Goal: Transaction & Acquisition: Purchase product/service

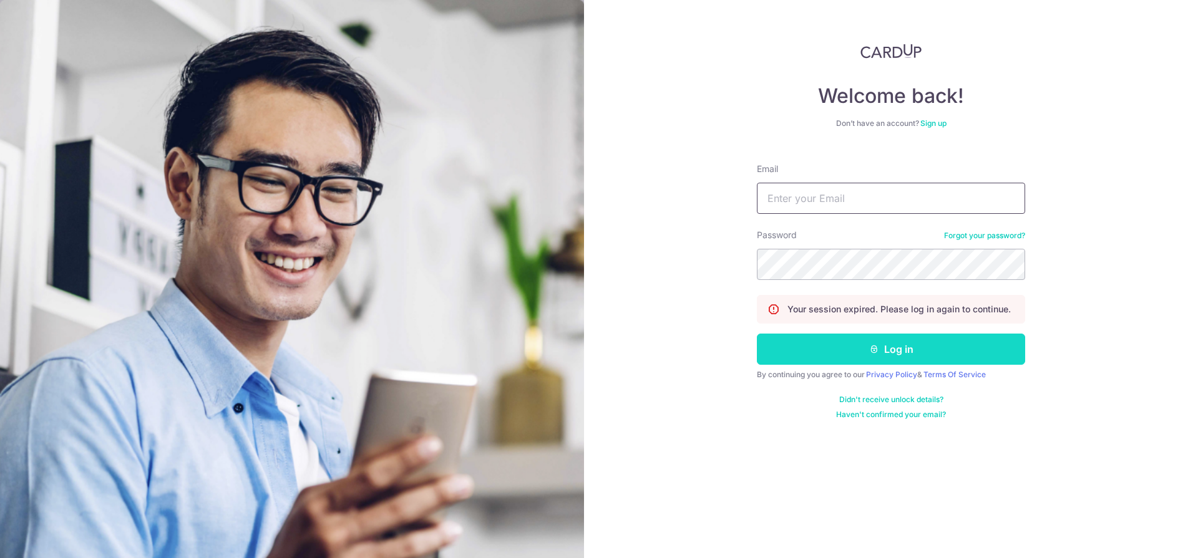
type input "hello@c71.sg"
click at [958, 340] on button "Log in" at bounding box center [891, 349] width 268 height 31
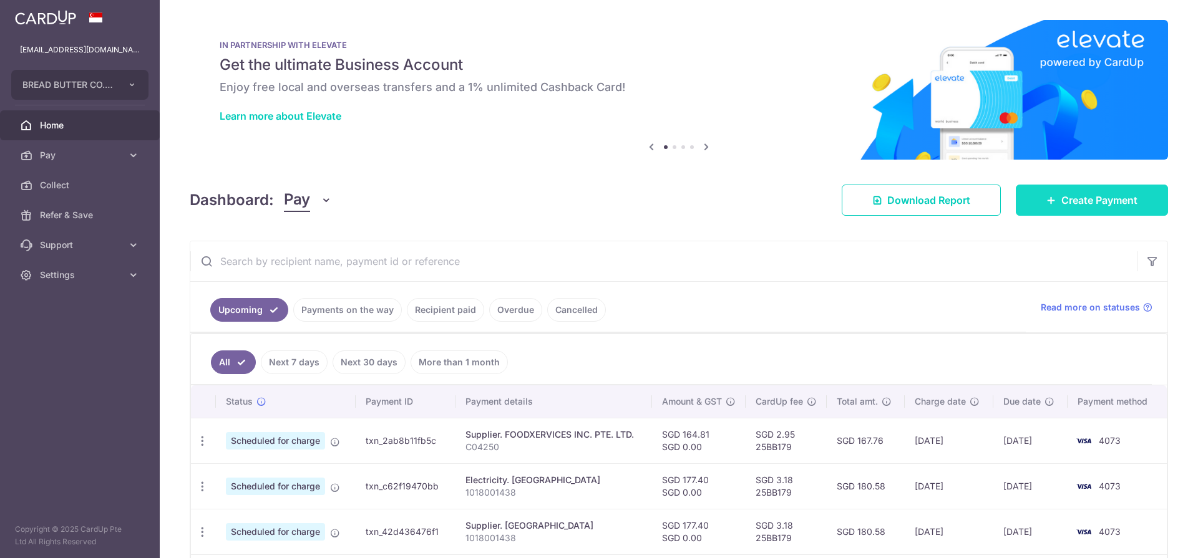
click at [1027, 201] on link "Create Payment" at bounding box center [1091, 200] width 152 height 31
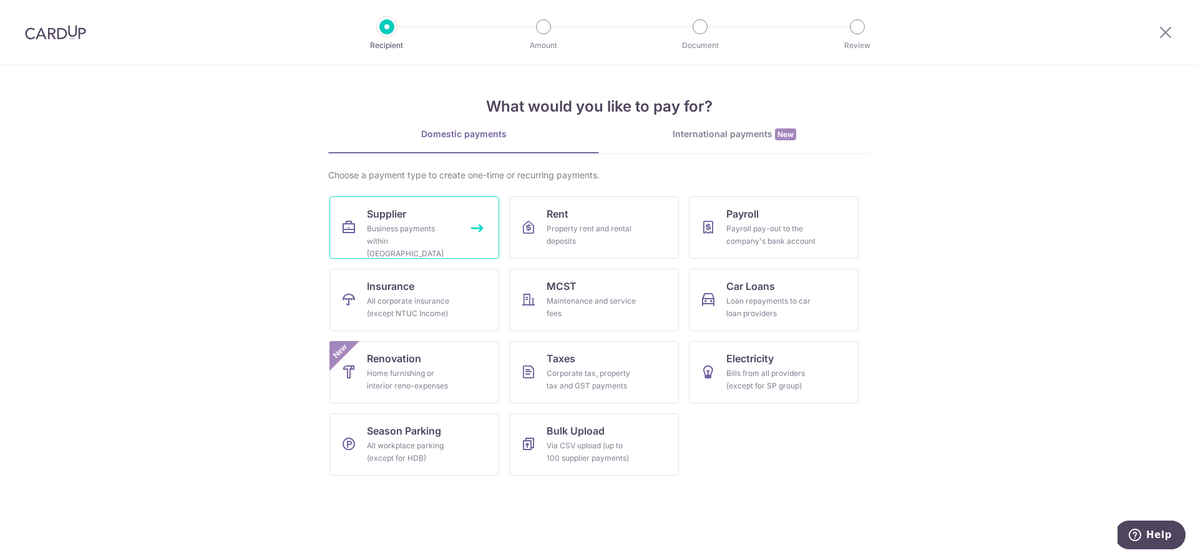
click at [439, 230] on div "Business payments within Singapore" at bounding box center [412, 241] width 90 height 37
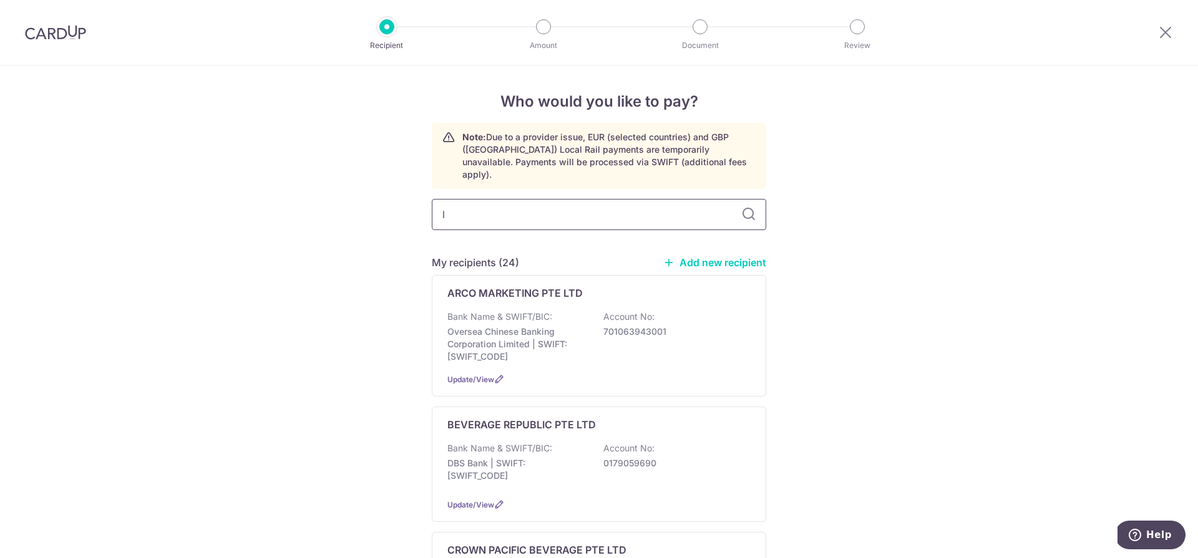
type input "li"
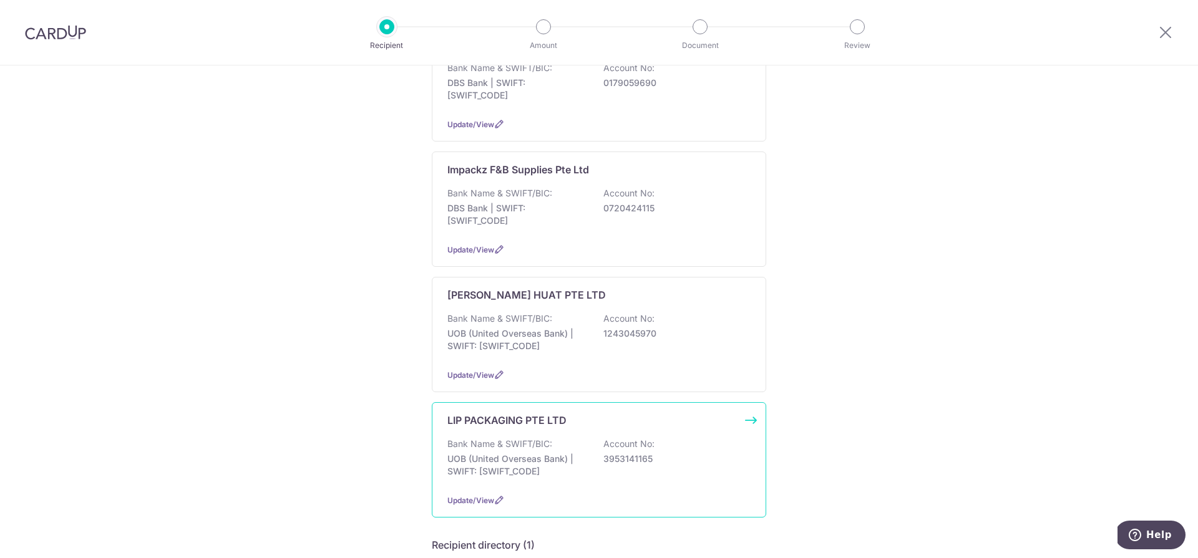
scroll to position [251, 0]
click at [598, 412] on div "LIP PACKAGING PTE LTD" at bounding box center [591, 417] width 288 height 15
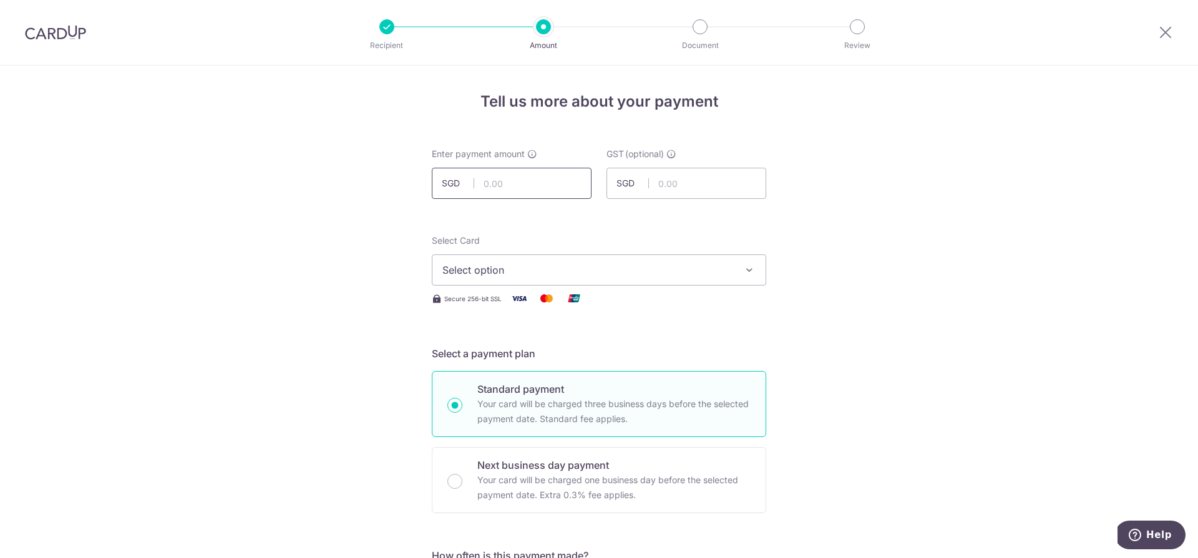
click at [519, 187] on input "text" at bounding box center [512, 183] width 160 height 31
paste input "220.08"
type input "220.08"
click at [459, 477] on div "Next business day payment Your card will be charged one business day before the…" at bounding box center [599, 480] width 334 height 66
radio input "false"
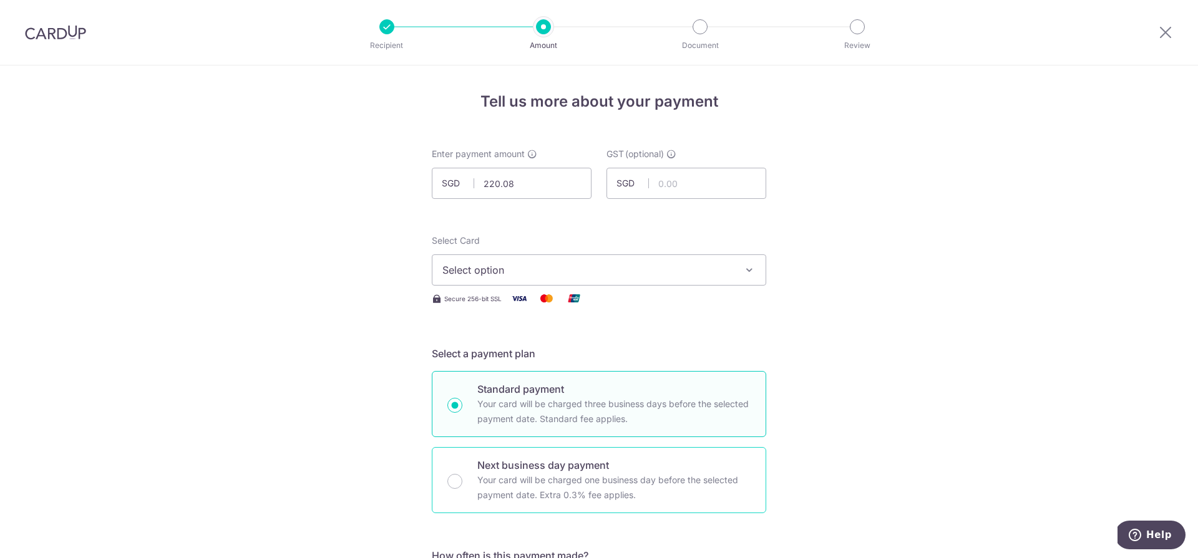
radio input "true"
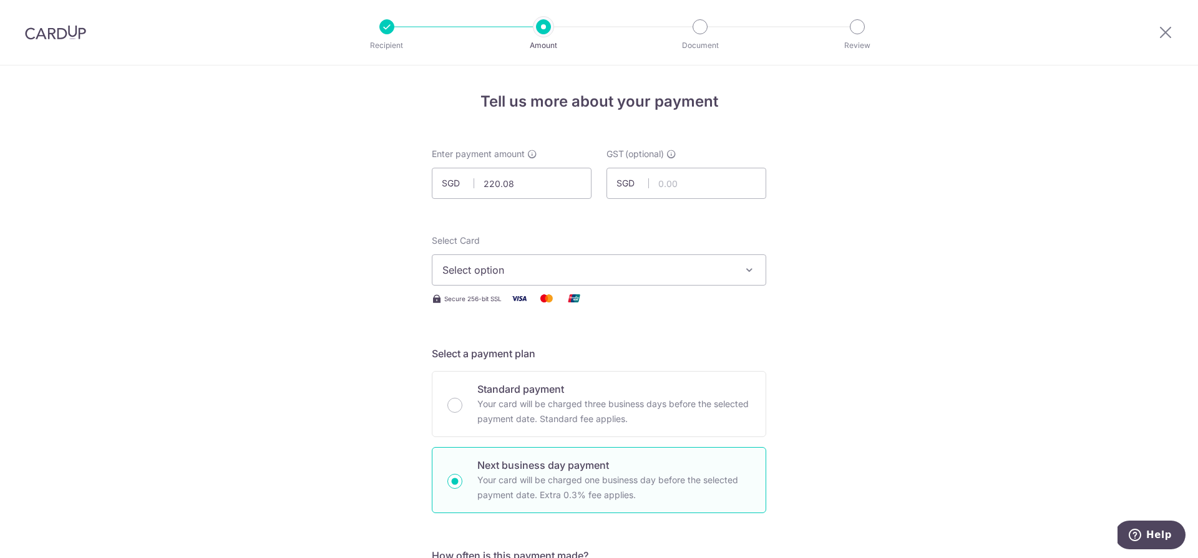
click at [513, 271] on span "Select option" at bounding box center [587, 270] width 291 height 15
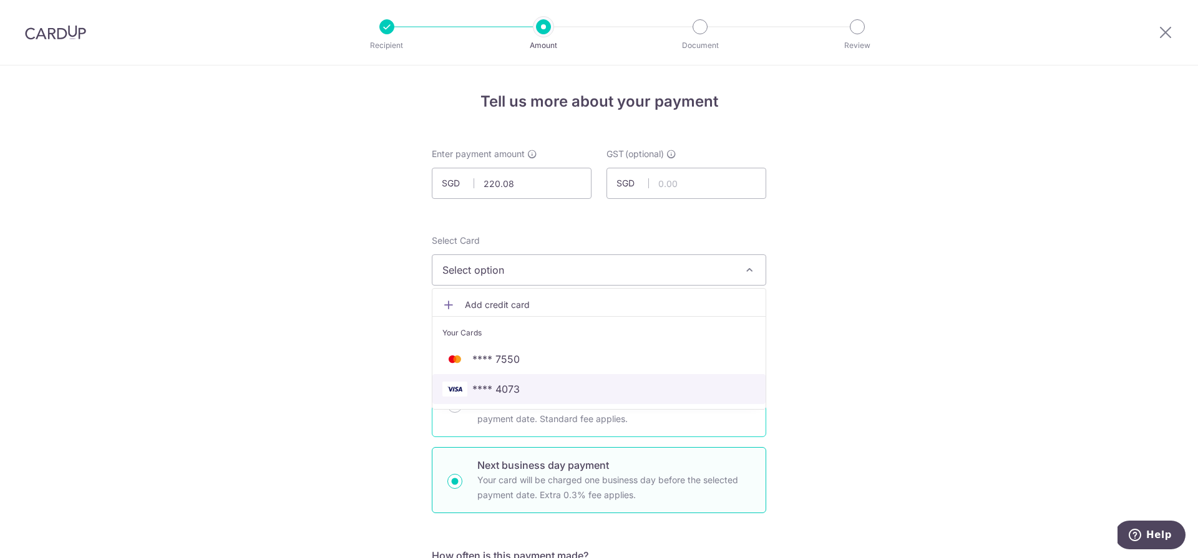
click at [530, 393] on span "**** 4073" at bounding box center [598, 389] width 313 height 15
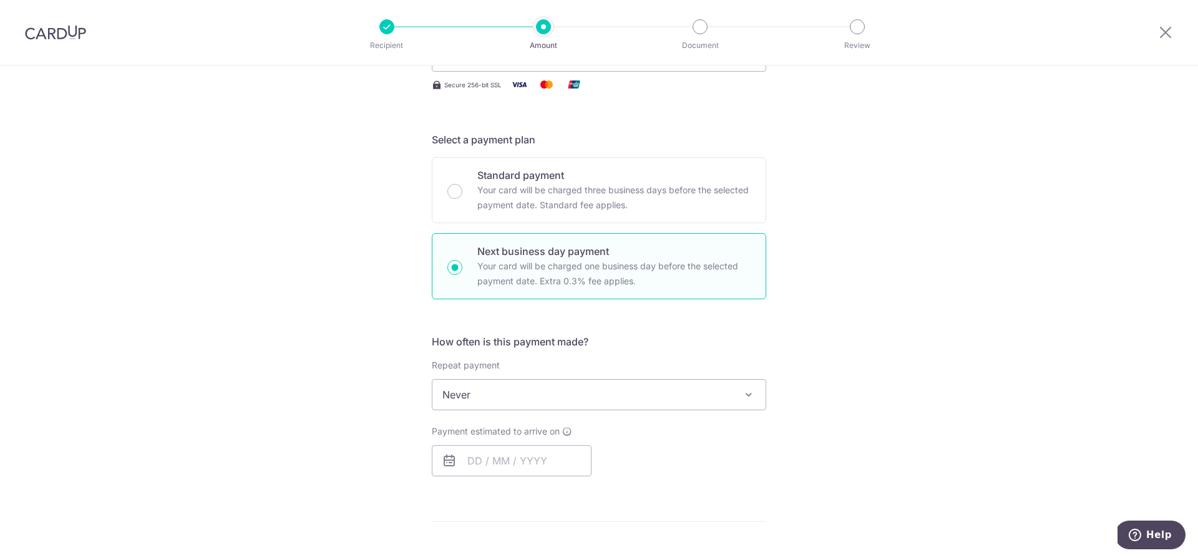
scroll to position [596, 0]
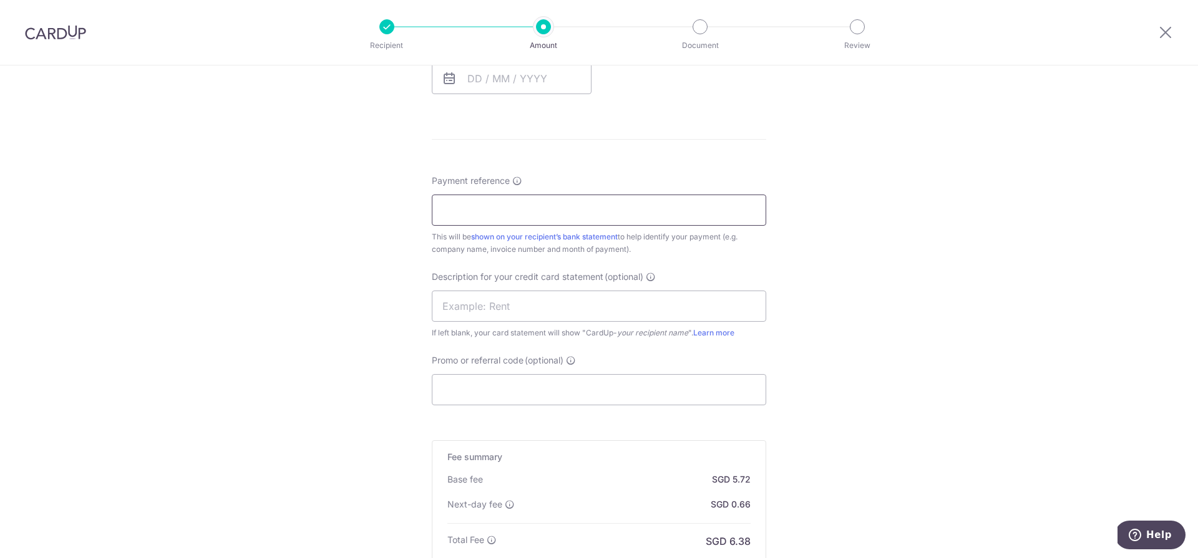
click at [586, 218] on input "Payment reference" at bounding box center [599, 210] width 334 height 31
type input "Connect 71"
click at [559, 303] on input "text" at bounding box center [599, 306] width 334 height 31
click button "Add Card" at bounding box center [0, 0] width 0 height 0
type input "LIP DISPOSABLE"
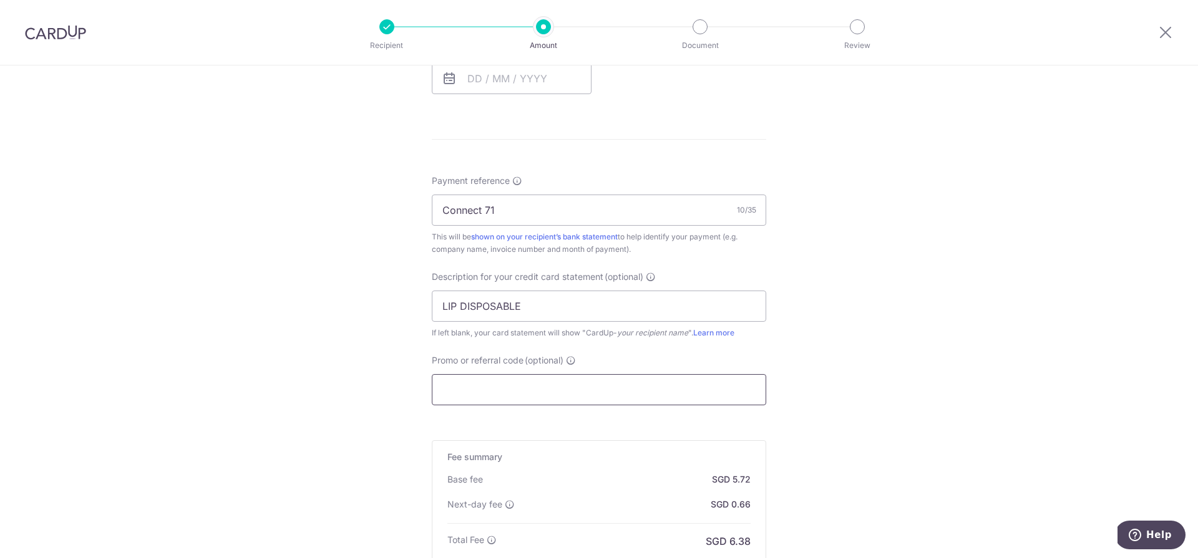
click at [655, 390] on input "Promo or referral code (optional)" at bounding box center [599, 389] width 334 height 31
paste input "25BB179"
type input "25BB179"
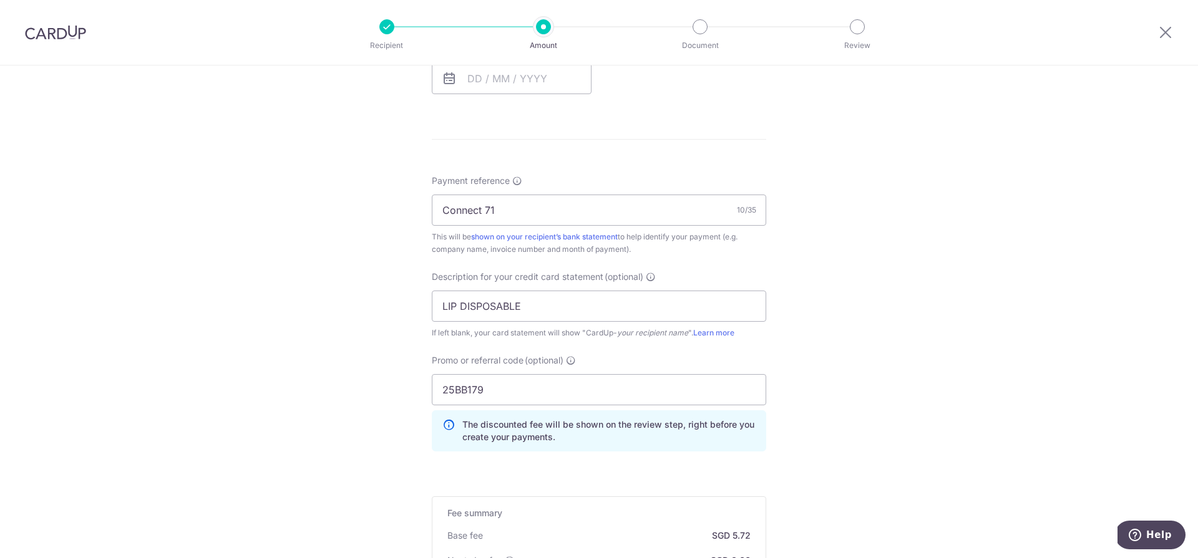
click at [886, 392] on div "Tell us more about your payment Enter payment amount SGD 220.08 220.08 GST (opt…" at bounding box center [599, 124] width 1198 height 1311
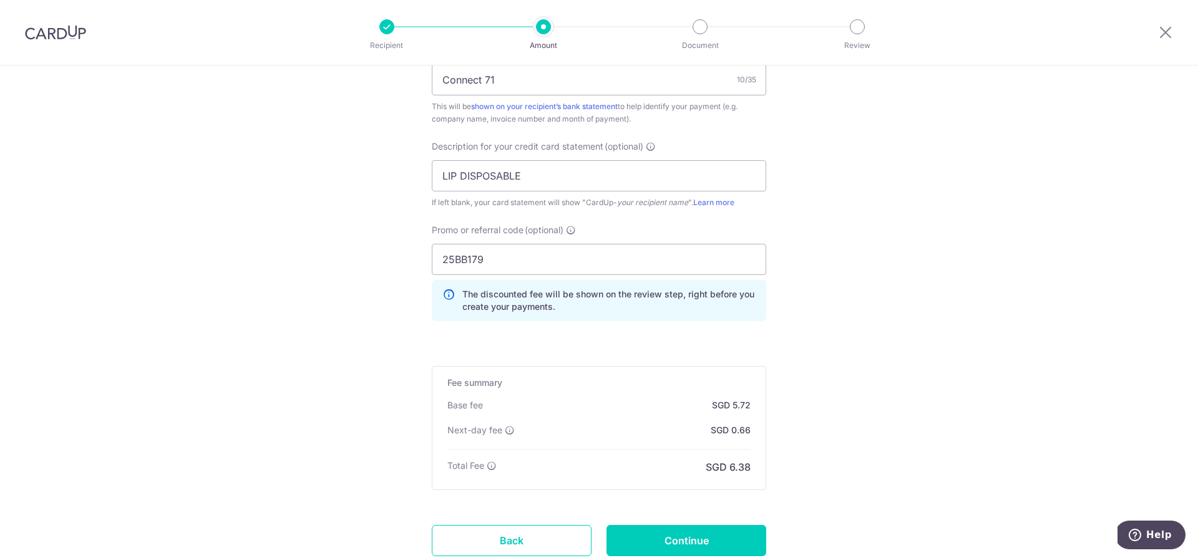
scroll to position [818, 0]
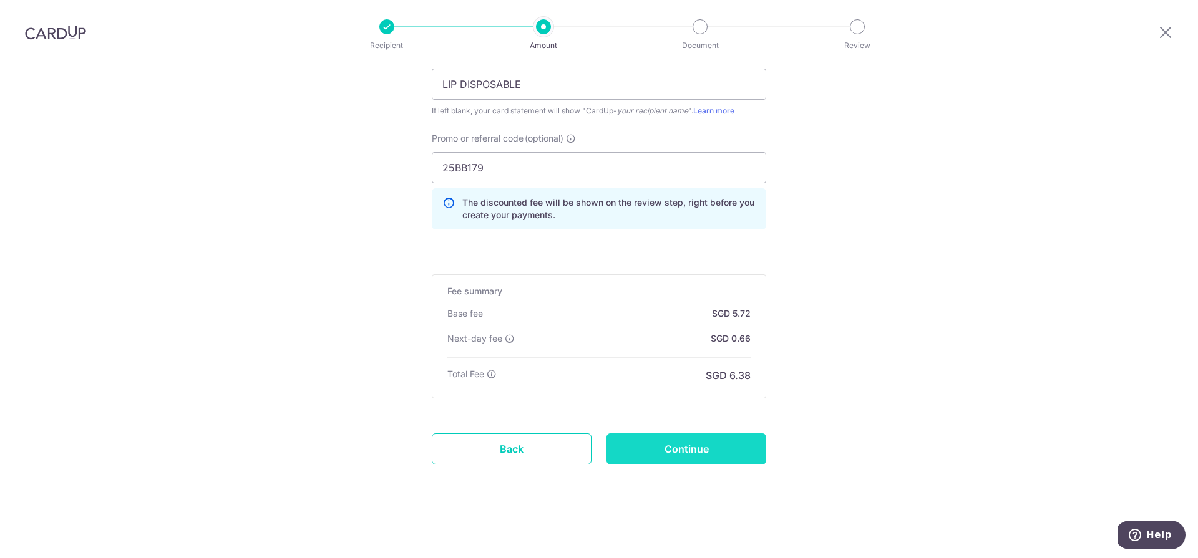
click at [687, 447] on input "Continue" at bounding box center [686, 449] width 160 height 31
type input "Create Schedule"
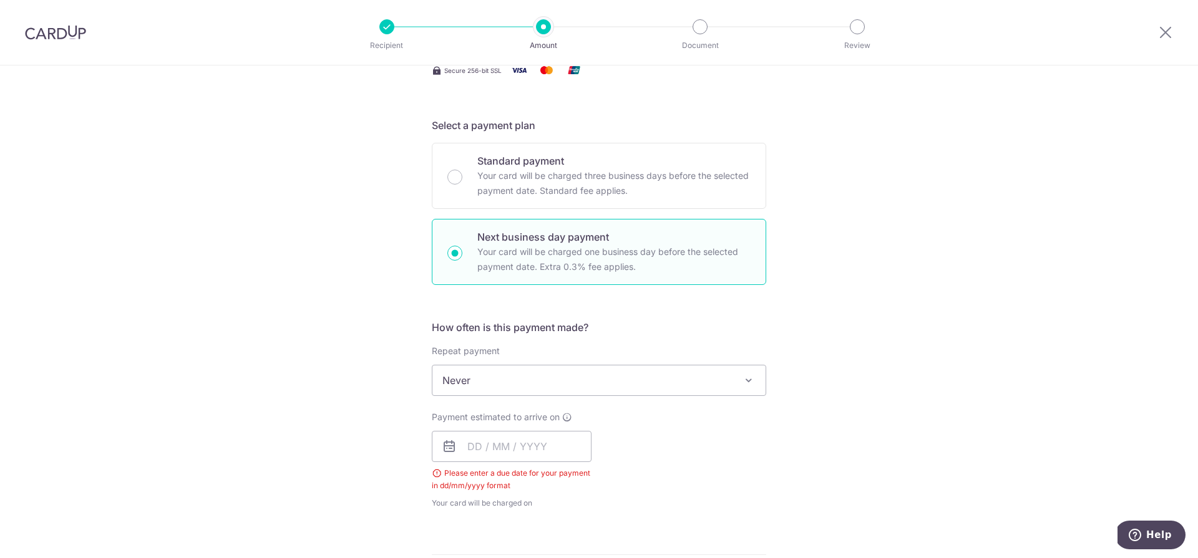
scroll to position [230, 0]
click at [540, 448] on input "text" at bounding box center [512, 445] width 160 height 31
click at [577, 553] on link "12" at bounding box center [582, 559] width 20 height 20
type input "[DATE]"
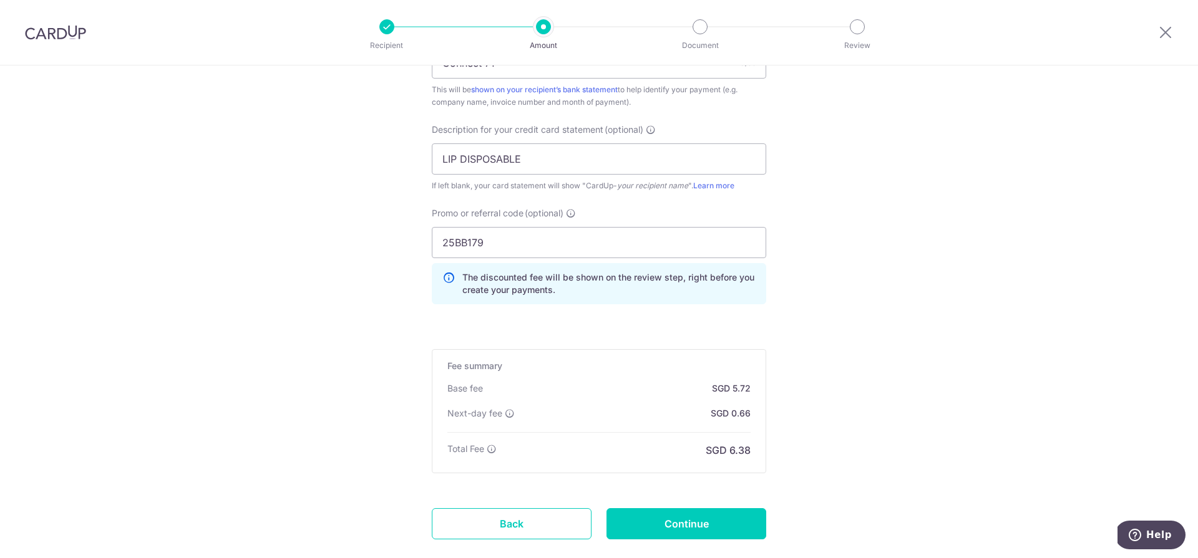
scroll to position [887, 0]
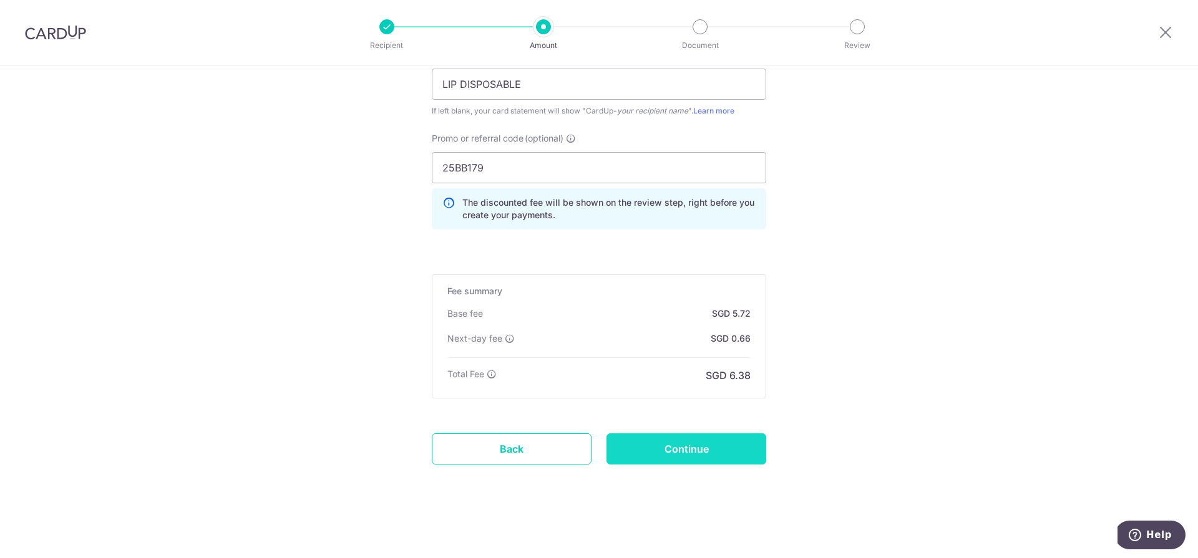
click at [722, 463] on input "Continue" at bounding box center [686, 449] width 160 height 31
type input "Create Schedule"
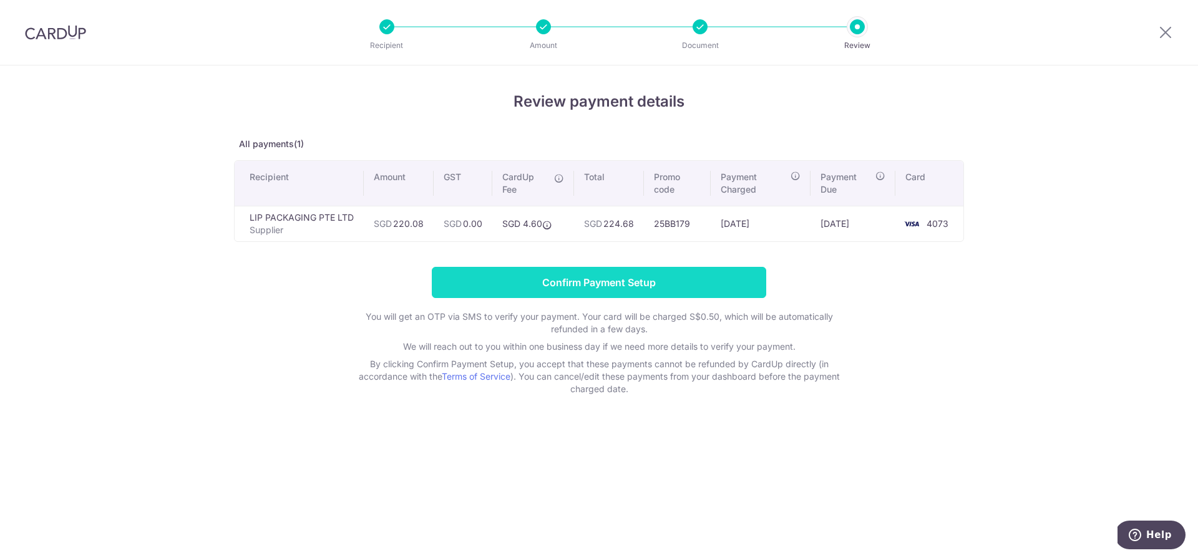
click at [497, 278] on input "Confirm Payment Setup" at bounding box center [599, 282] width 334 height 31
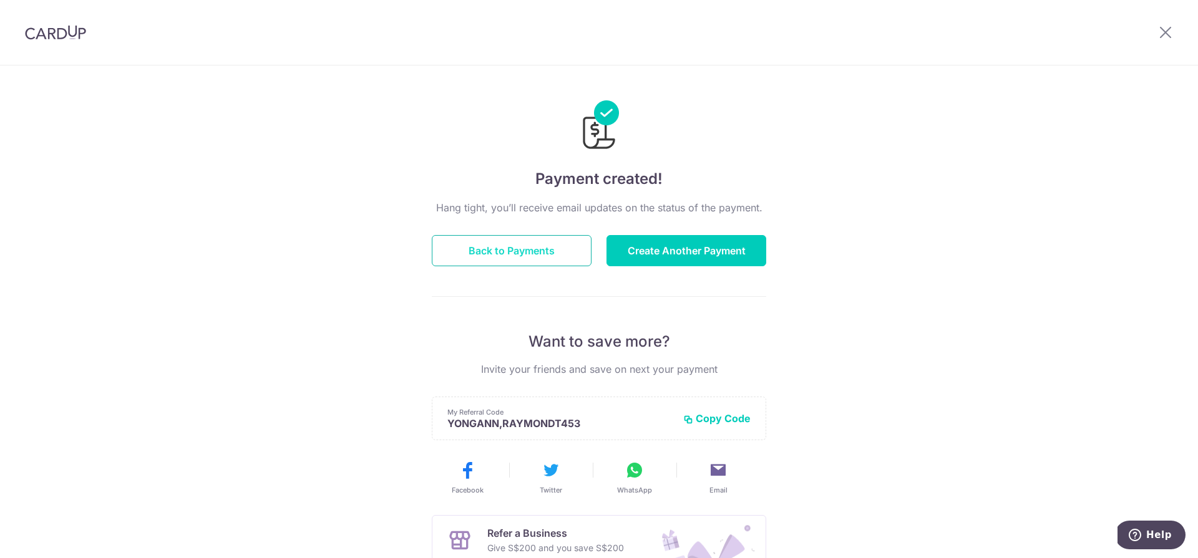
click at [561, 250] on button "Back to Payments" at bounding box center [512, 250] width 160 height 31
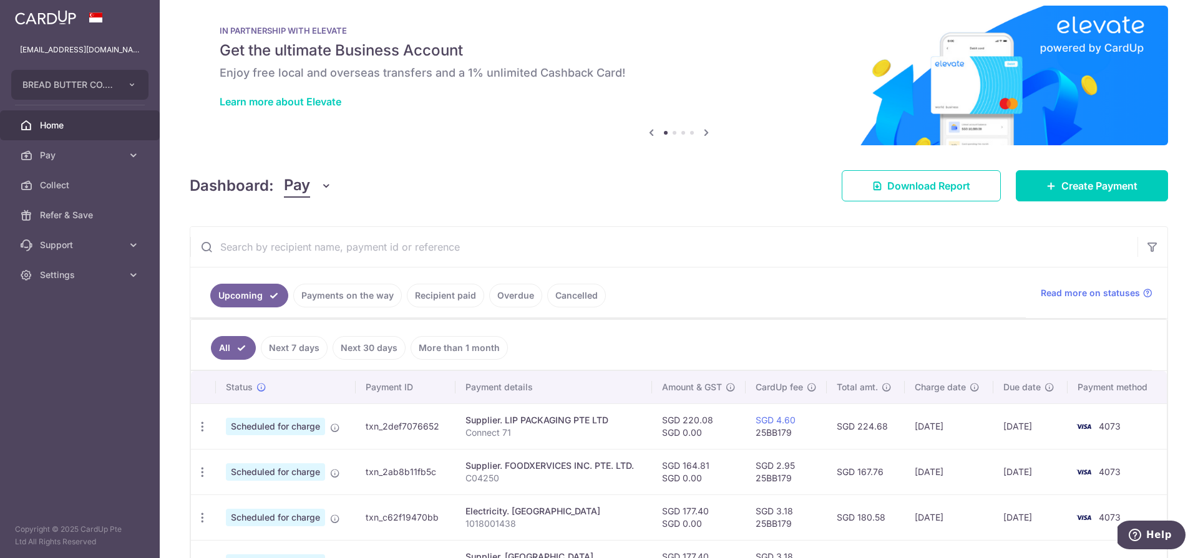
scroll to position [100, 0]
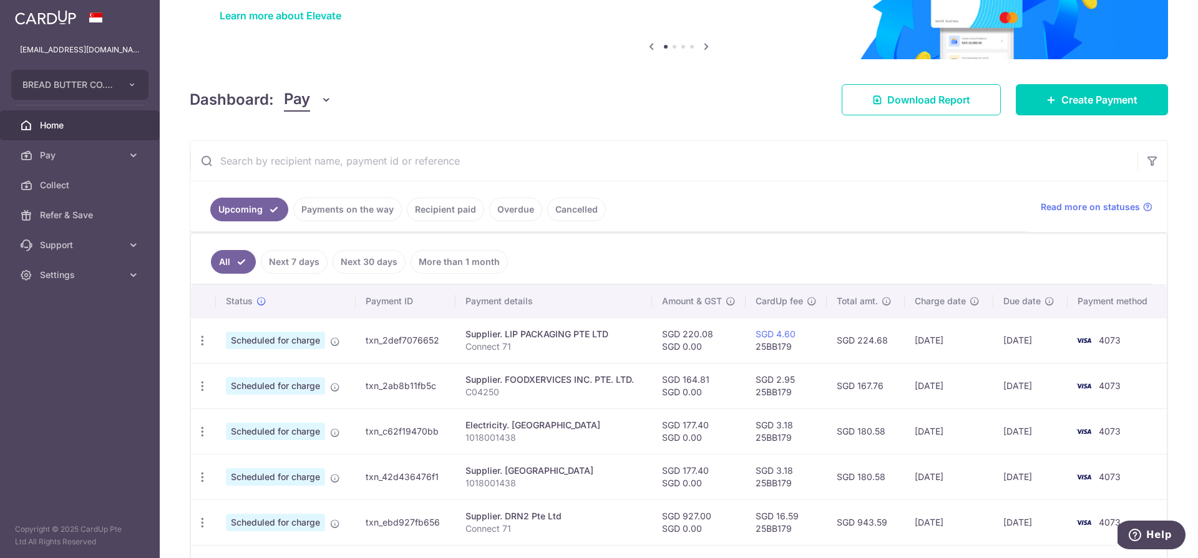
click at [314, 266] on link "Next 7 days" at bounding box center [294, 262] width 67 height 24
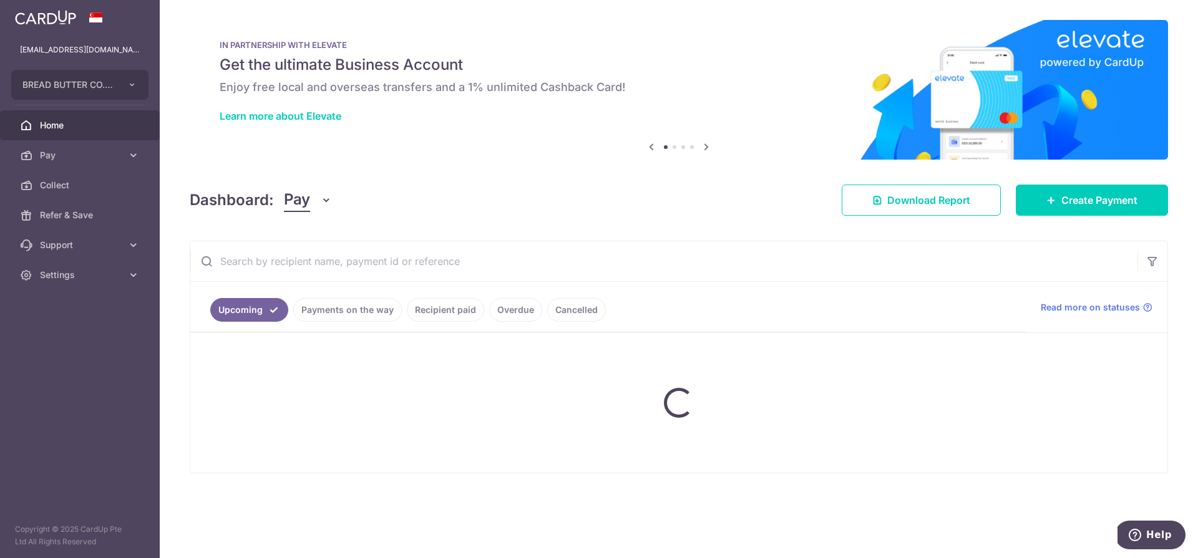
scroll to position [0, 0]
